Goal: Ask a question

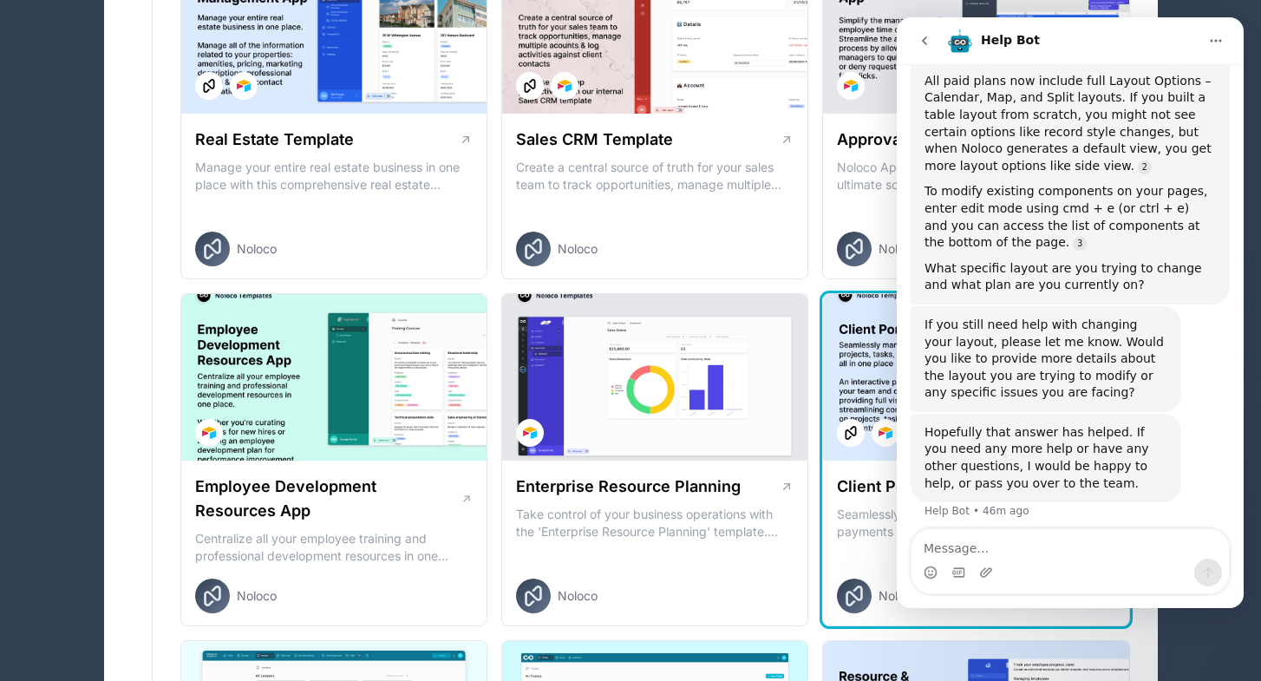
scroll to position [1089, 0]
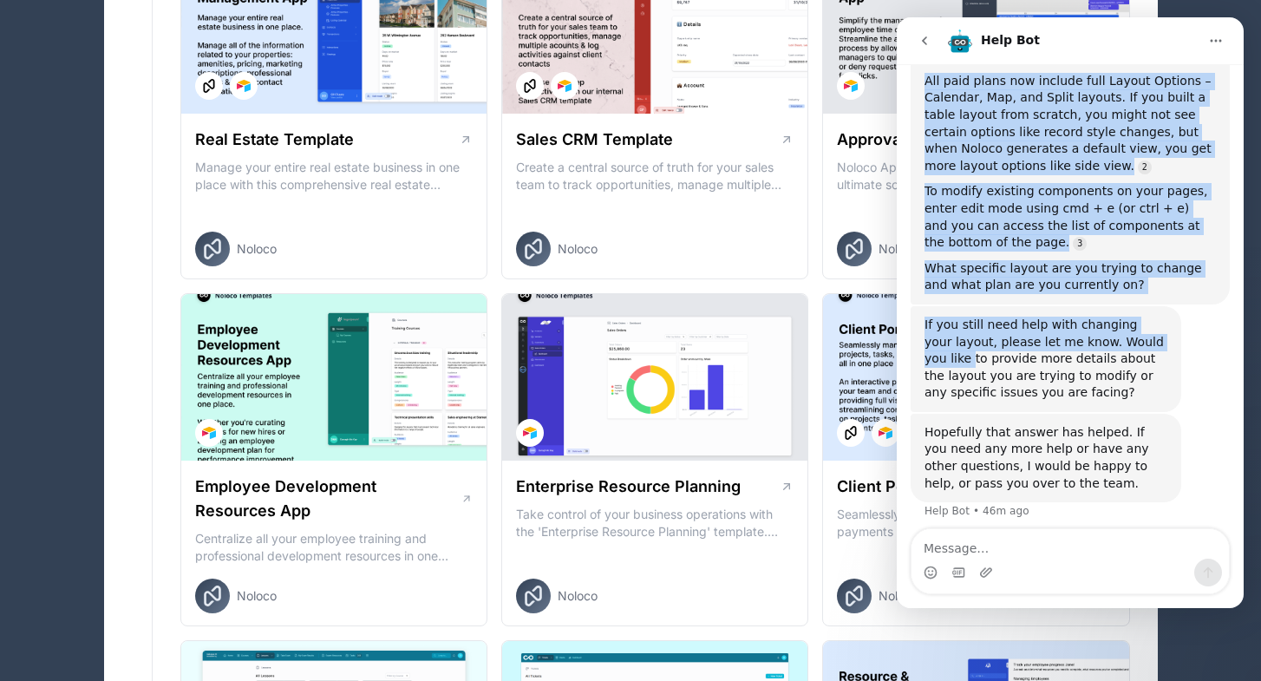
drag, startPoint x: 1147, startPoint y: 41, endPoint x: 664, endPoint y: 495, distance: 663.0
click html "Help Bot Let us know if we can help with anything as you get started with [PERS…"
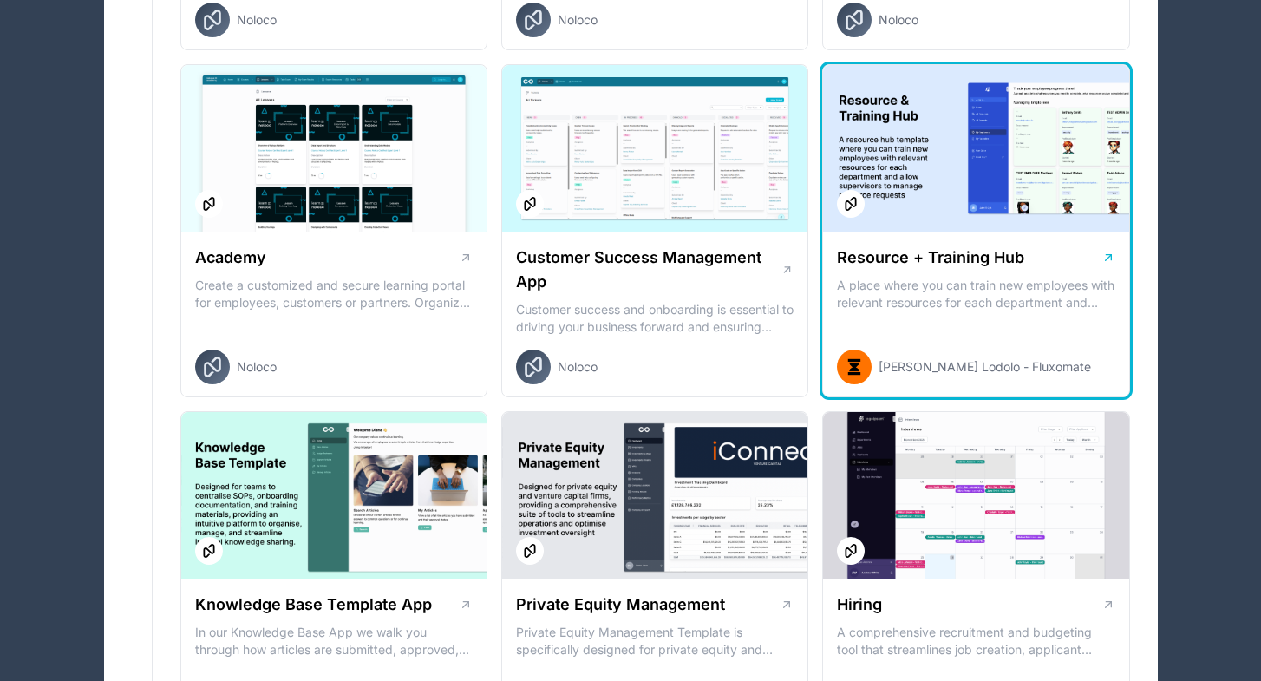
scroll to position [1646, 0]
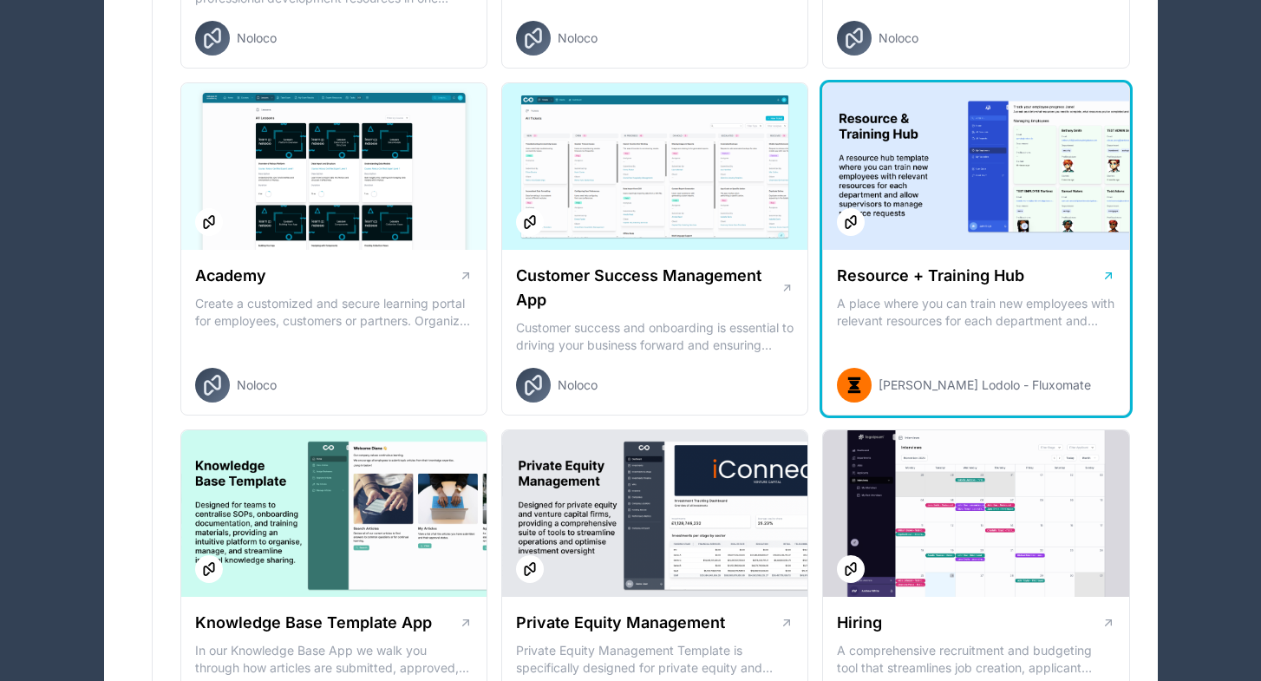
drag, startPoint x: 835, startPoint y: 267, endPoint x: 1047, endPoint y: 258, distance: 212.6
click at [1047, 258] on div "Resource + Training Hub A place where you can train new employees with relevant…" at bounding box center [975, 333] width 305 height 166
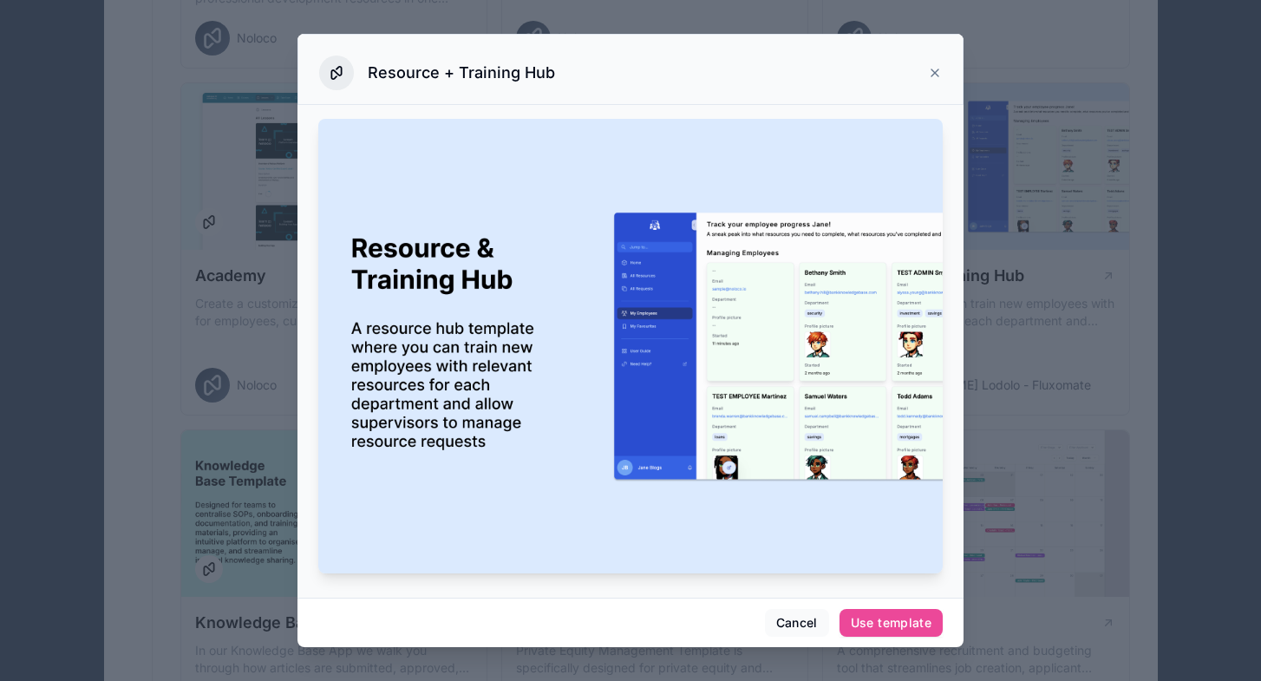
drag, startPoint x: 353, startPoint y: 238, endPoint x: 538, endPoint y: 290, distance: 192.9
click at [804, 624] on button "Cancel" at bounding box center [797, 623] width 64 height 28
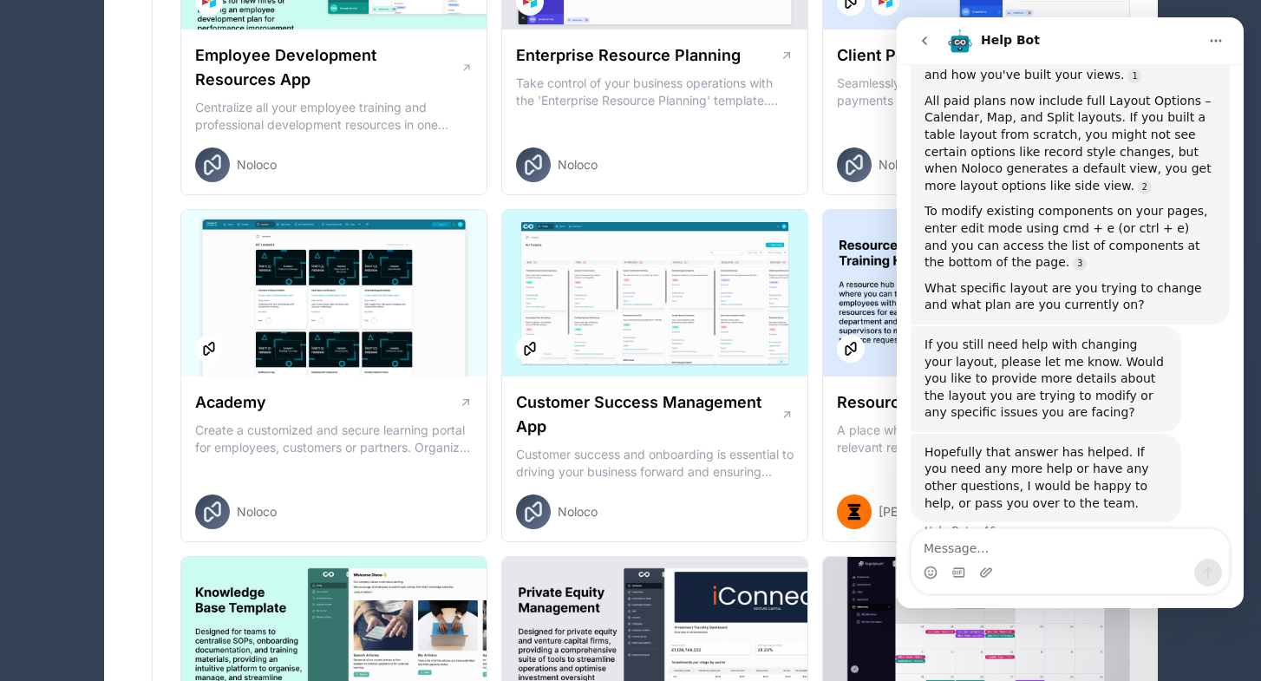
scroll to position [165, 0]
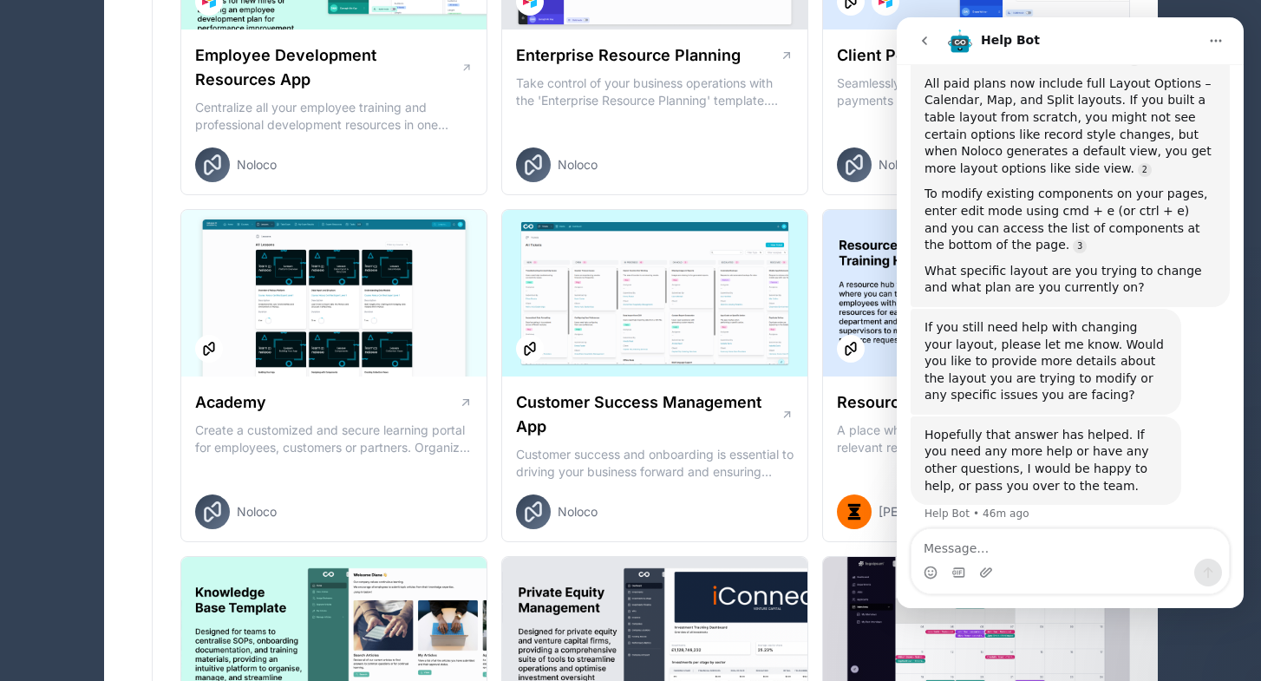
click at [1065, 566] on div "Intercom messenger" at bounding box center [1069, 572] width 317 height 28
click at [1058, 564] on div "Intercom messenger" at bounding box center [1069, 572] width 317 height 28
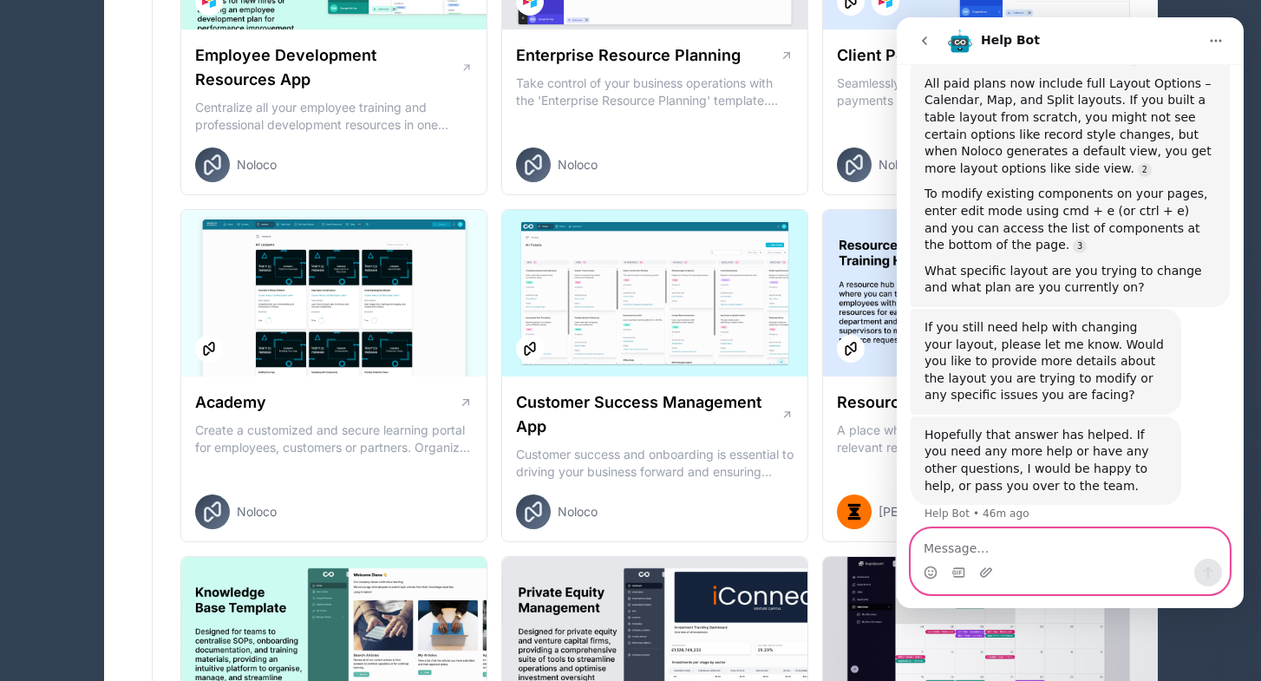
click at [1049, 546] on textarea "Message…" at bounding box center [1069, 543] width 317 height 29
paste textarea "Resource & Training Hub"
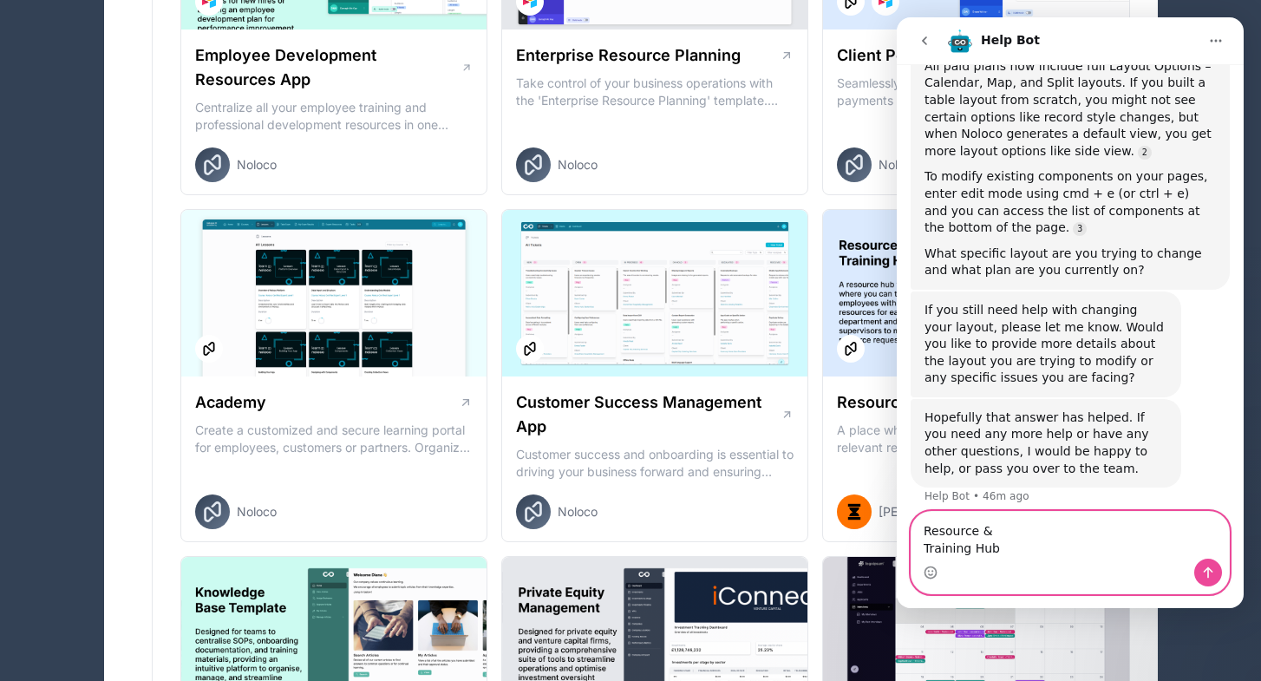
type textarea "Resource & Training Hub"
click at [1214, 571] on icon "Send a message…" at bounding box center [1208, 572] width 14 height 14
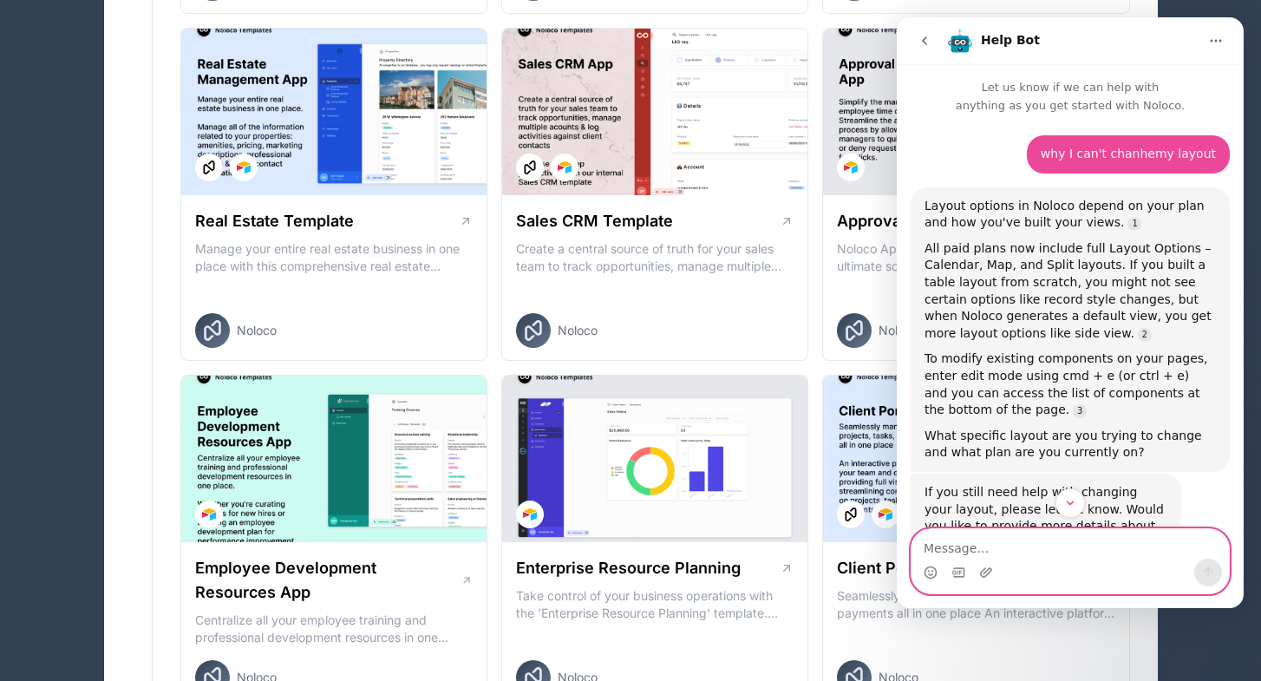
scroll to position [0, 0]
click at [1068, 502] on icon "Scroll to bottom" at bounding box center [1070, 502] width 9 height 5
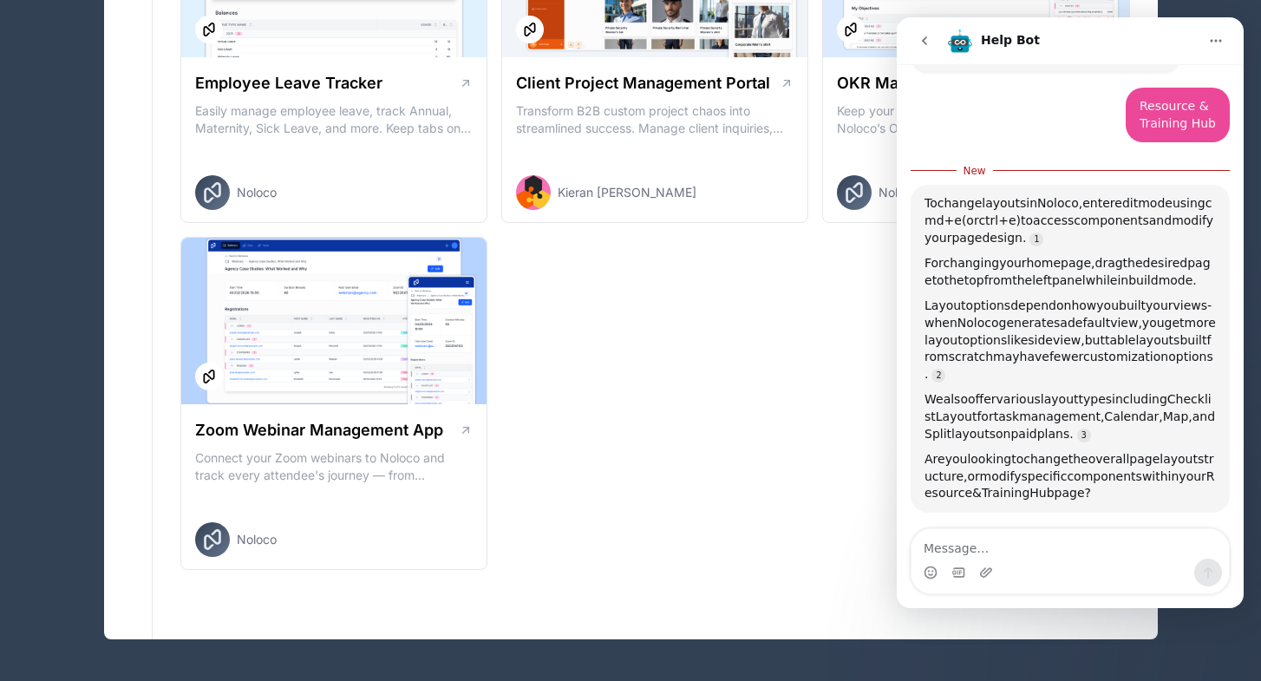
scroll to position [2533, 0]
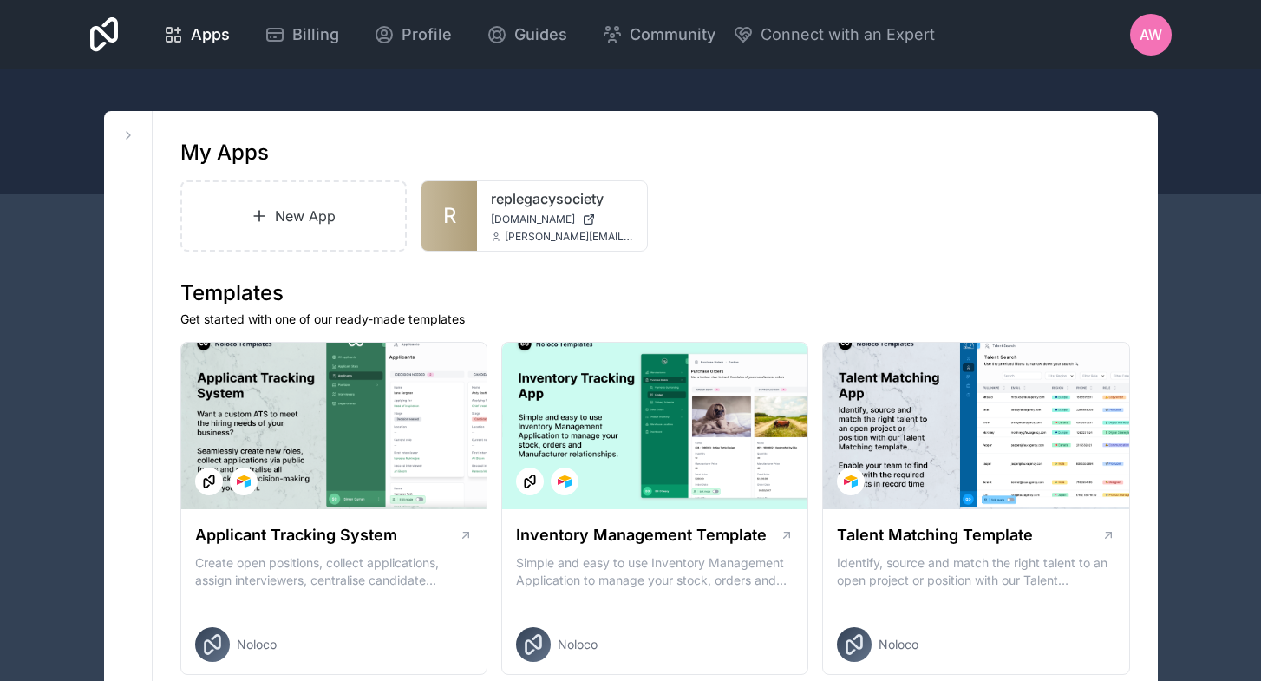
scroll to position [0, 0]
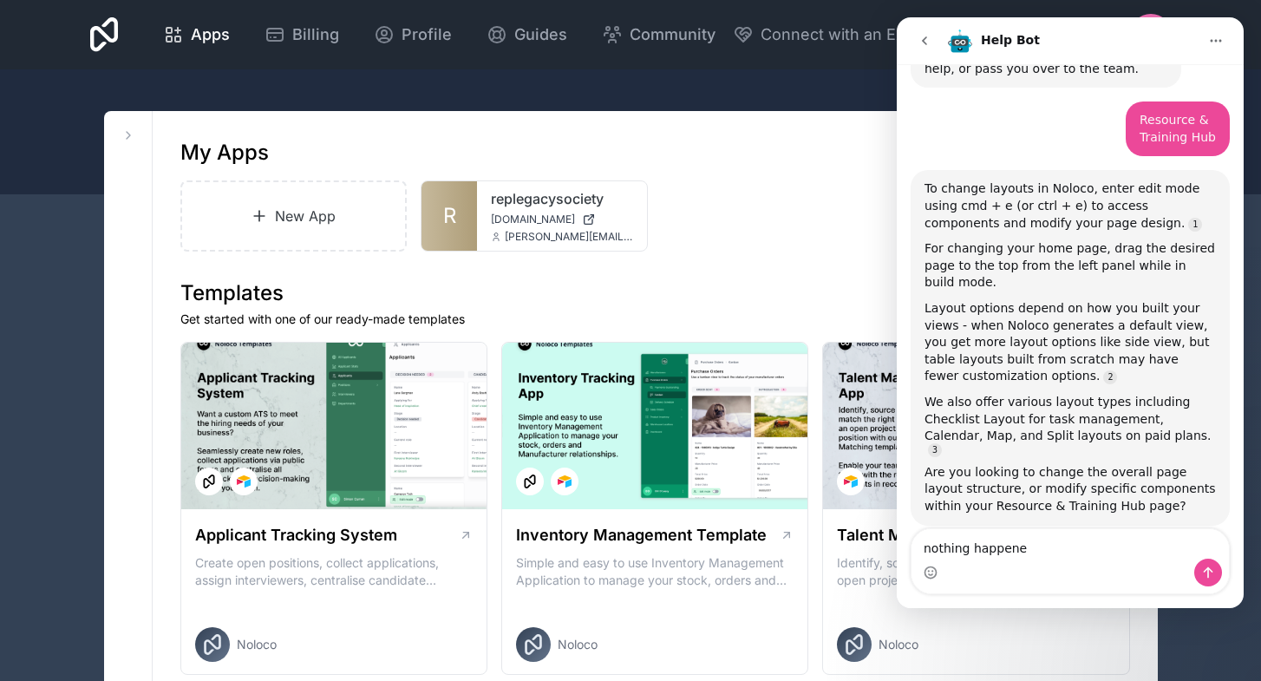
type textarea "nothing happened"
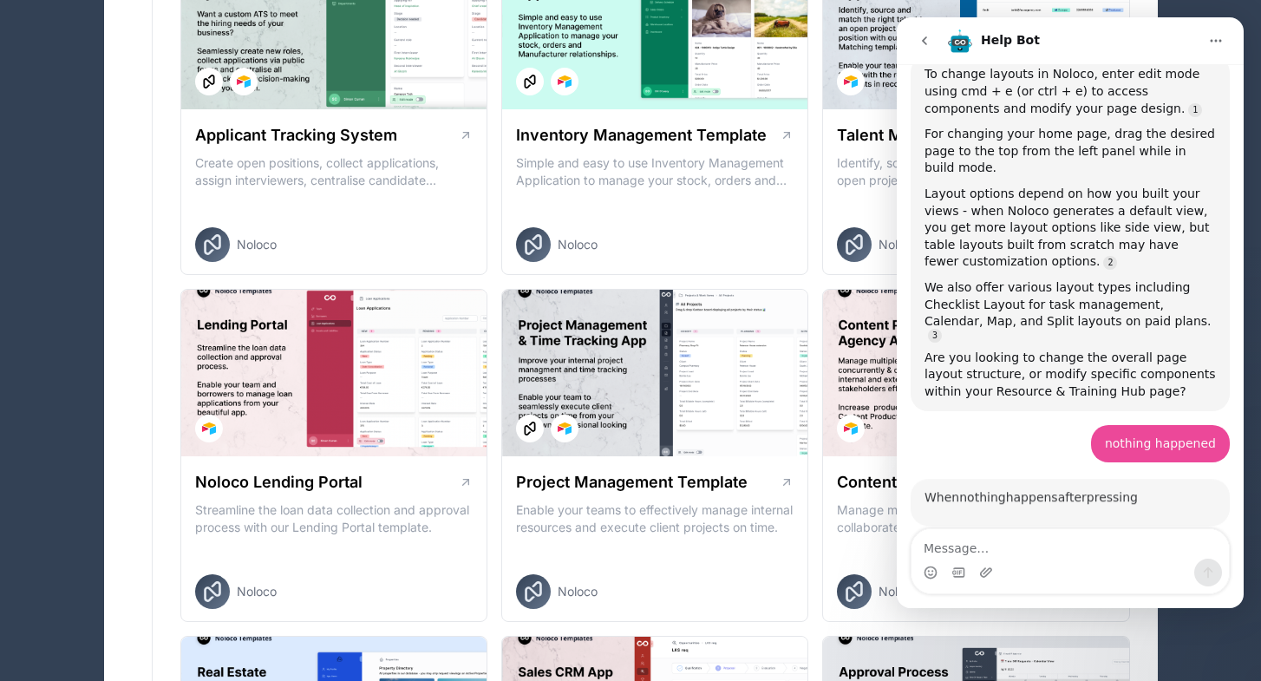
scroll to position [885, 0]
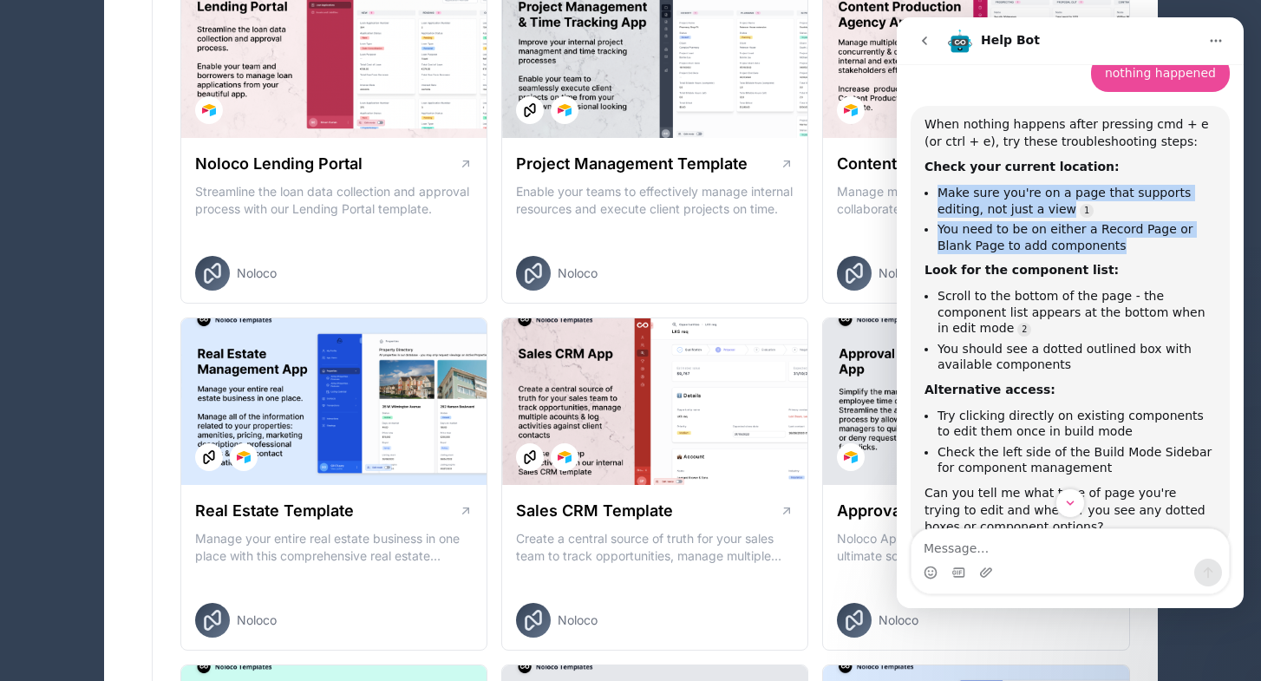
drag, startPoint x: 936, startPoint y: 153, endPoint x: 1086, endPoint y: 205, distance: 159.3
click at [1086, 205] on ul "Make sure you're on a page that supports editing, not just a view You need to b…" at bounding box center [1069, 219] width 291 height 68
copy ul "Make sure you're on a page that supports editing, not just a view You need to b…"
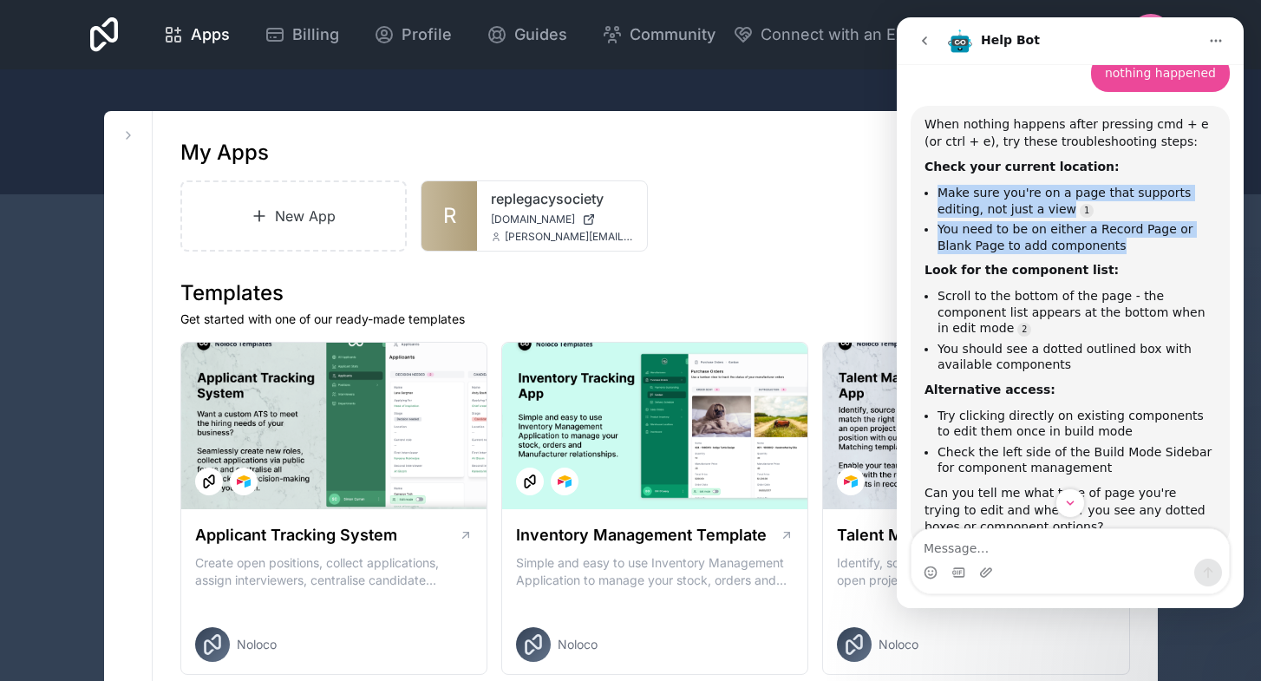
scroll to position [0, 0]
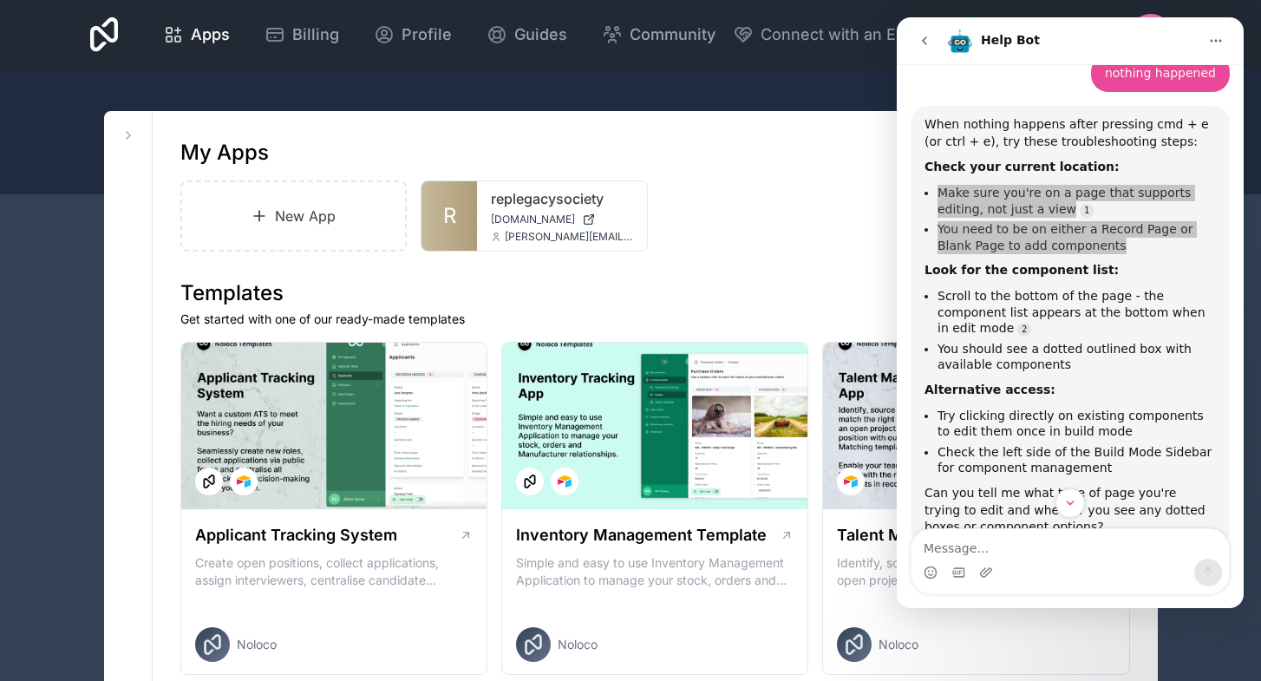
click at [119, 38] on icon at bounding box center [104, 34] width 29 height 35
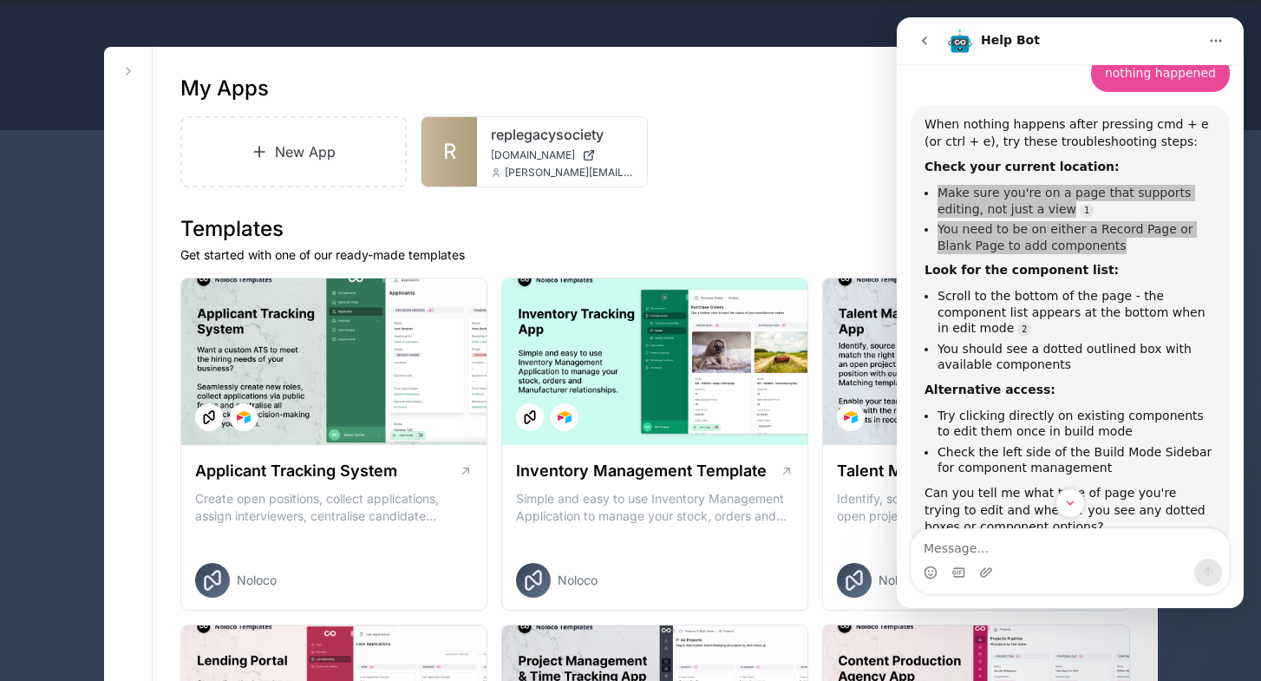
click at [40, 18] on div at bounding box center [630, 67] width 1261 height 125
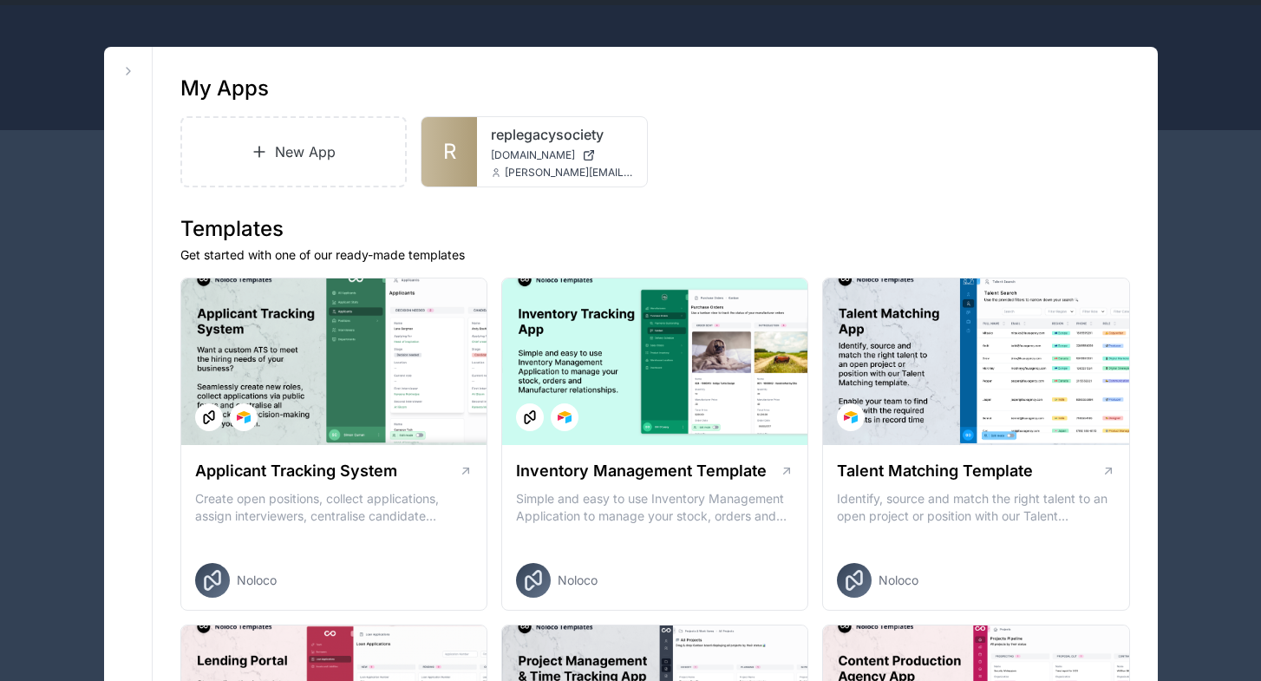
click at [129, 67] on icon at bounding box center [128, 71] width 14 height 14
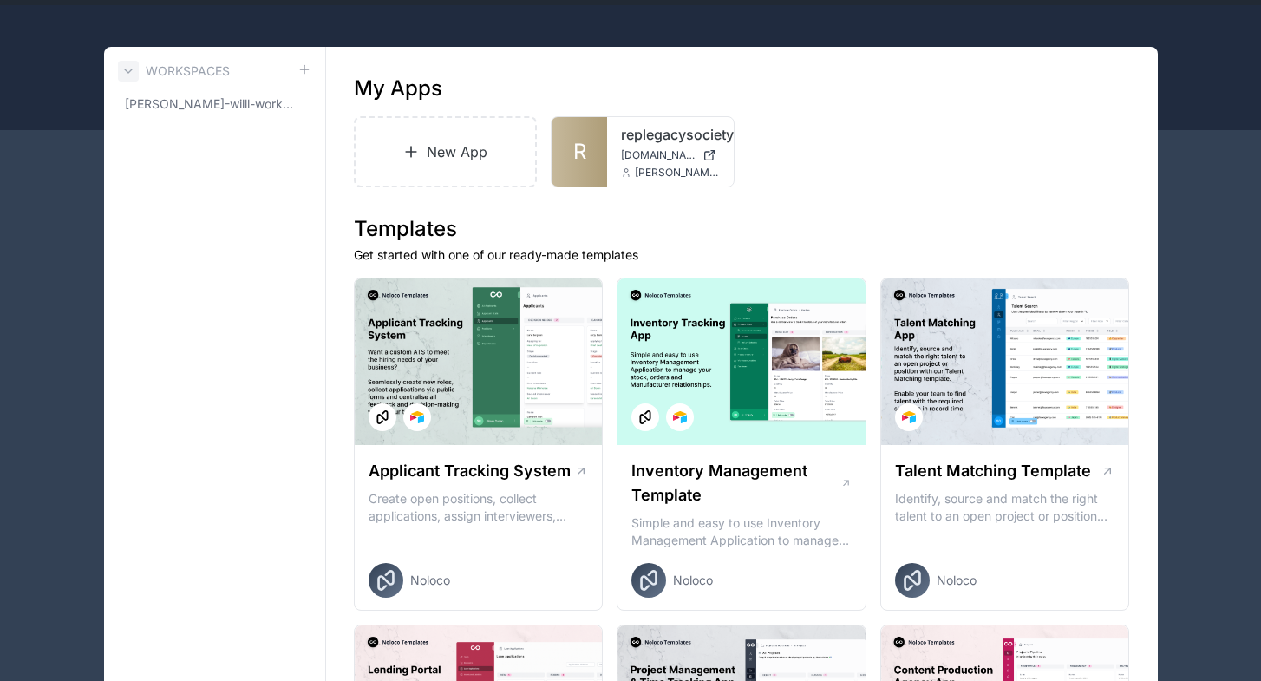
click at [127, 71] on icon at bounding box center [128, 71] width 14 height 14
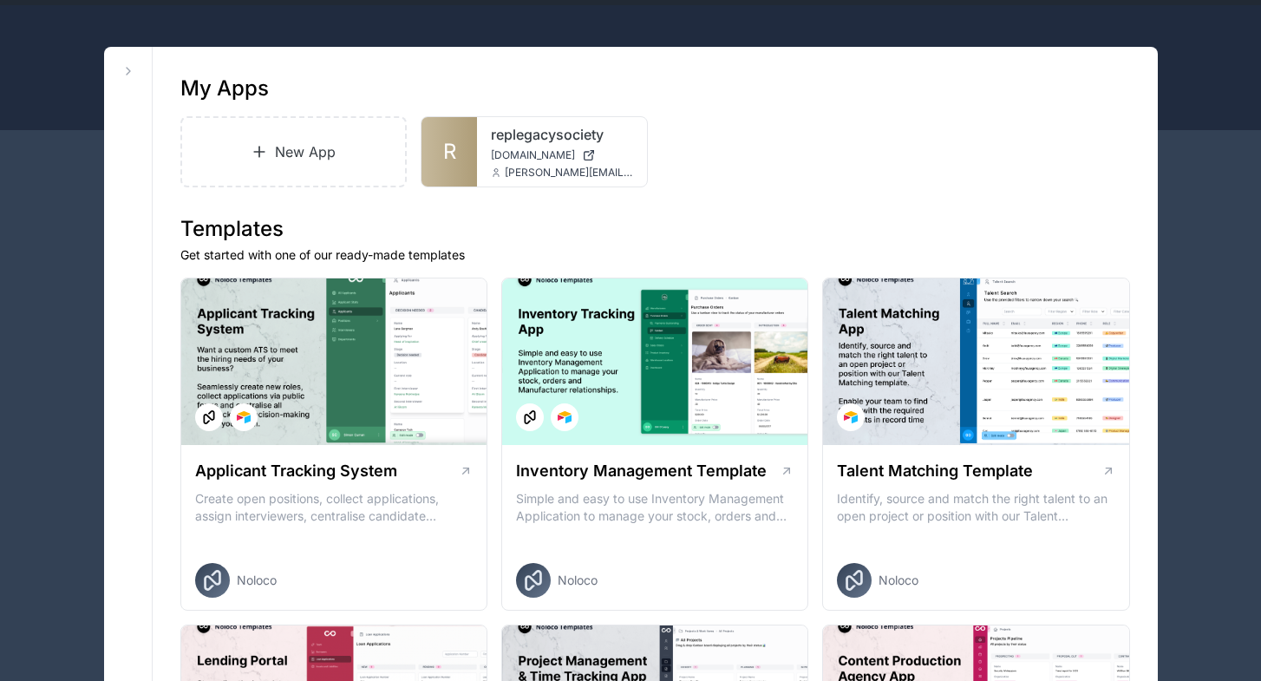
click at [36, 90] on div at bounding box center [630, 67] width 1261 height 125
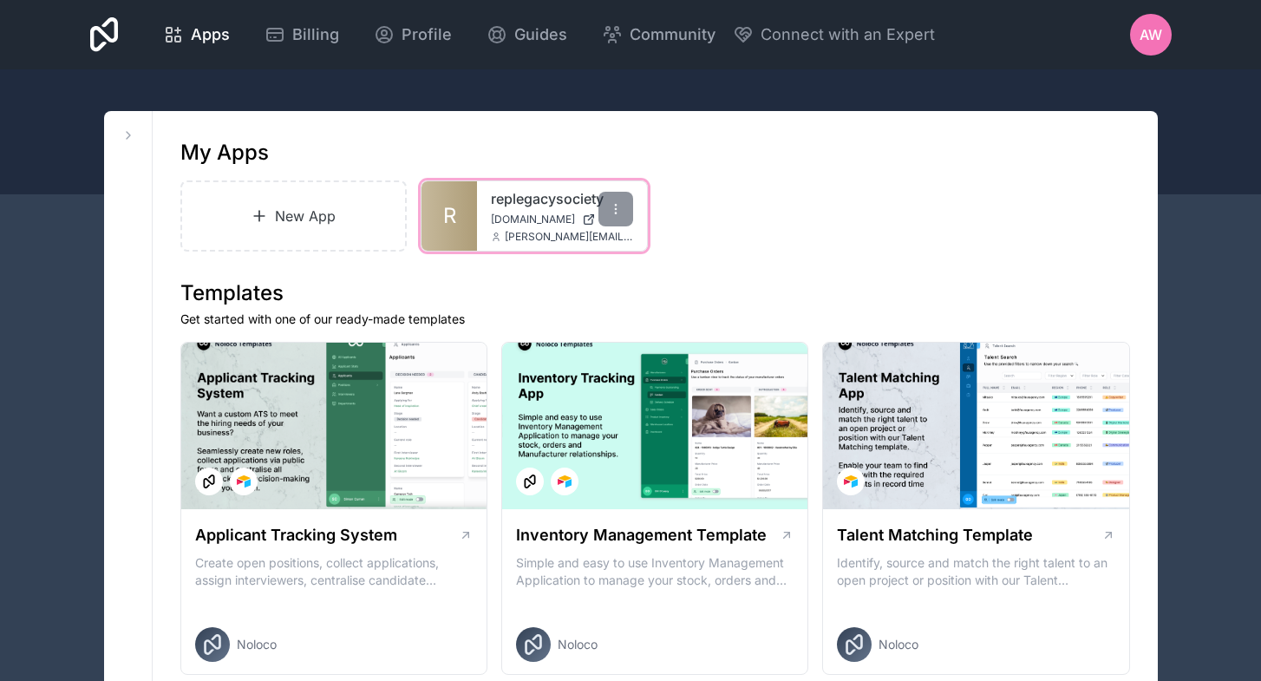
scroll to position [-1, 0]
click at [553, 239] on span "[PERSON_NAME][EMAIL_ADDRESS][DOMAIN_NAME]" at bounding box center [569, 237] width 128 height 14
click at [619, 207] on icon at bounding box center [616, 209] width 14 height 14
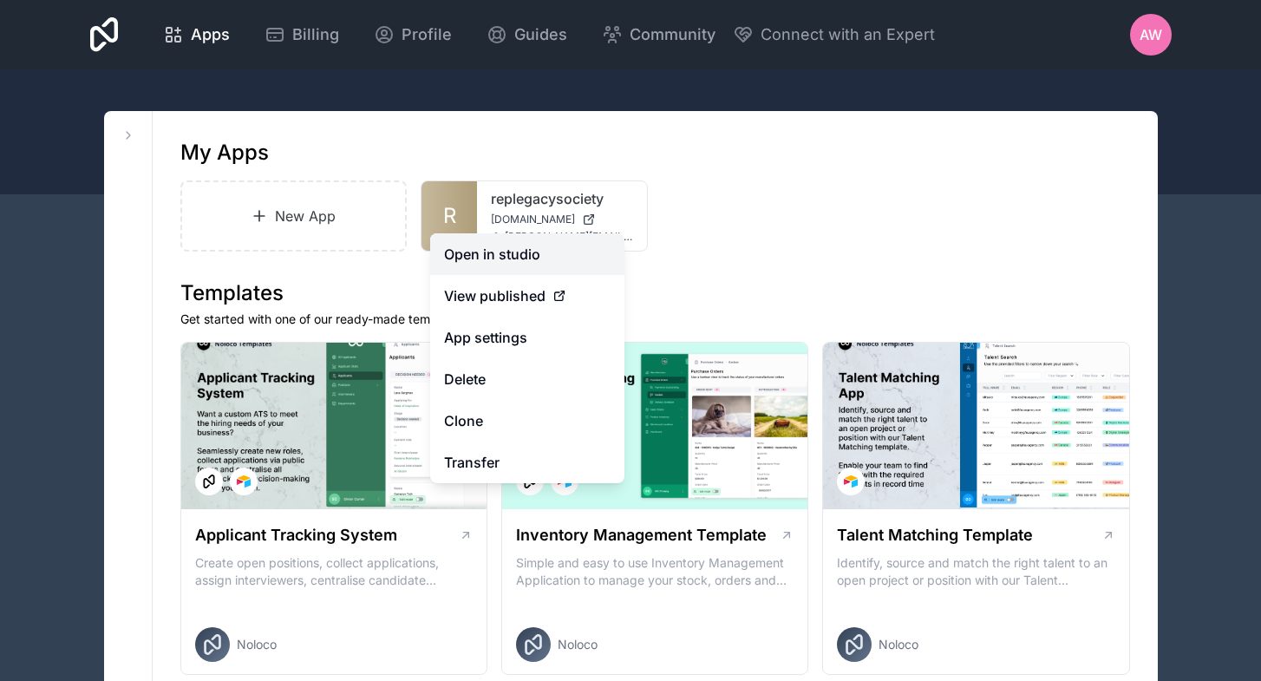
click at [525, 254] on link "Open in studio" at bounding box center [527, 254] width 194 height 42
